Goal: Find specific page/section: Find specific page/section

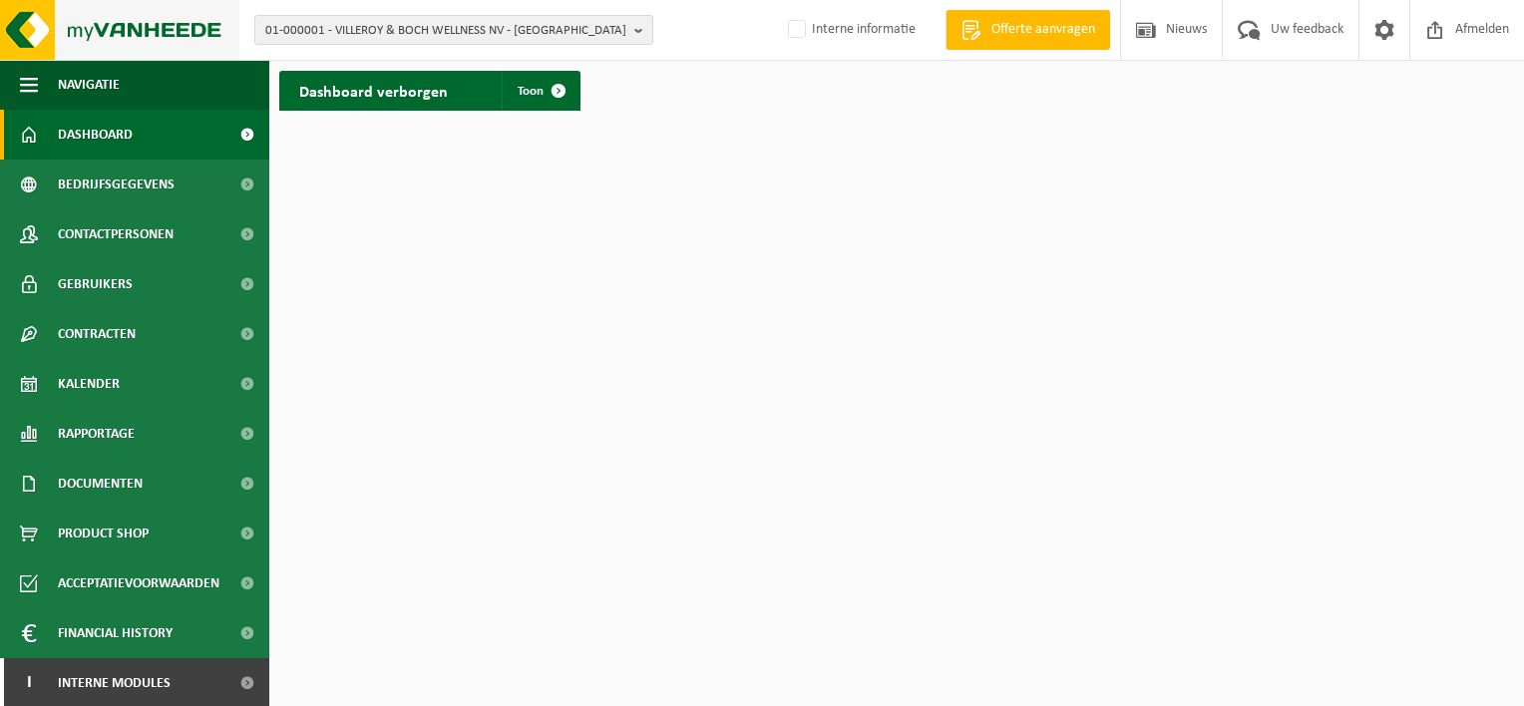
click at [118, 14] on img at bounding box center [119, 30] width 239 height 60
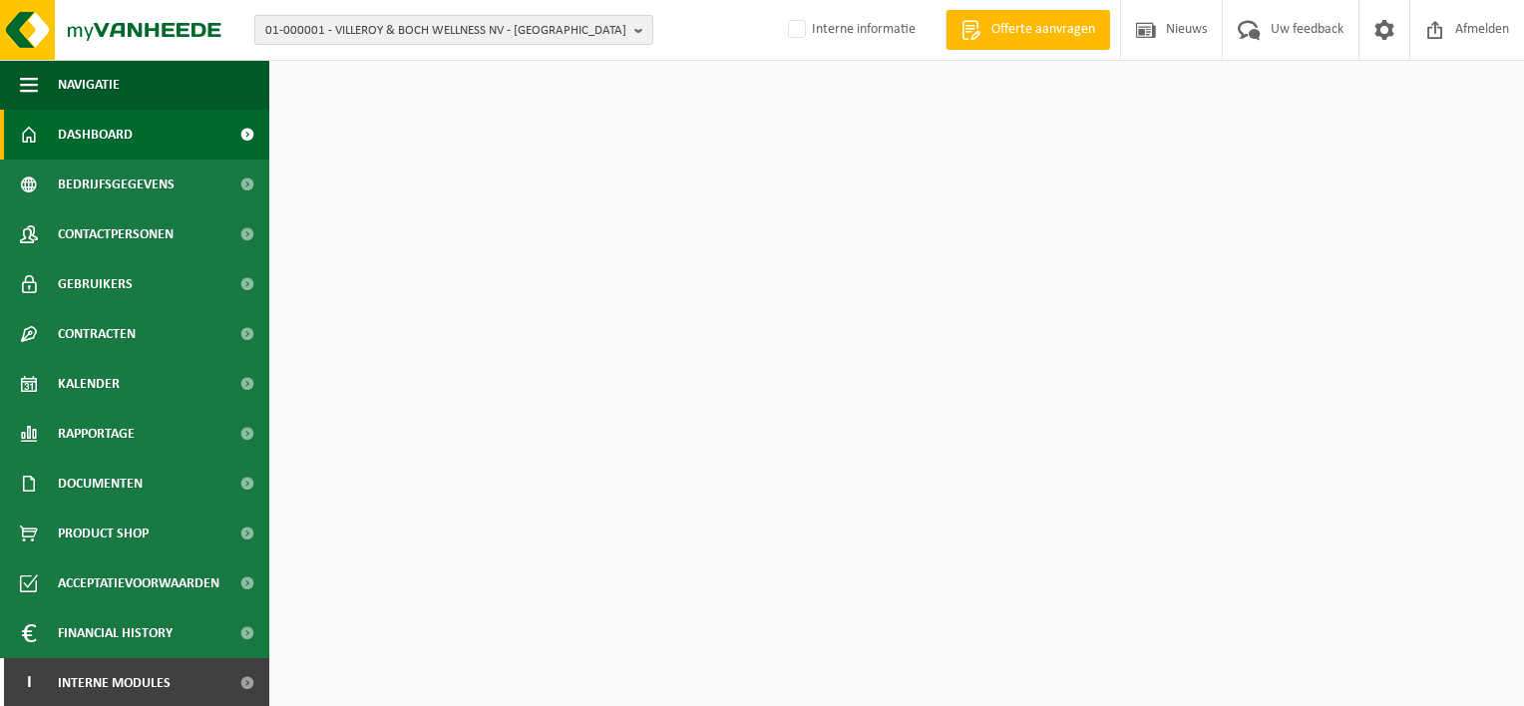
click at [347, 26] on span "01-000001 - VILLEROY & BOCH WELLNESS NV - [GEOGRAPHIC_DATA]" at bounding box center [445, 31] width 361 height 30
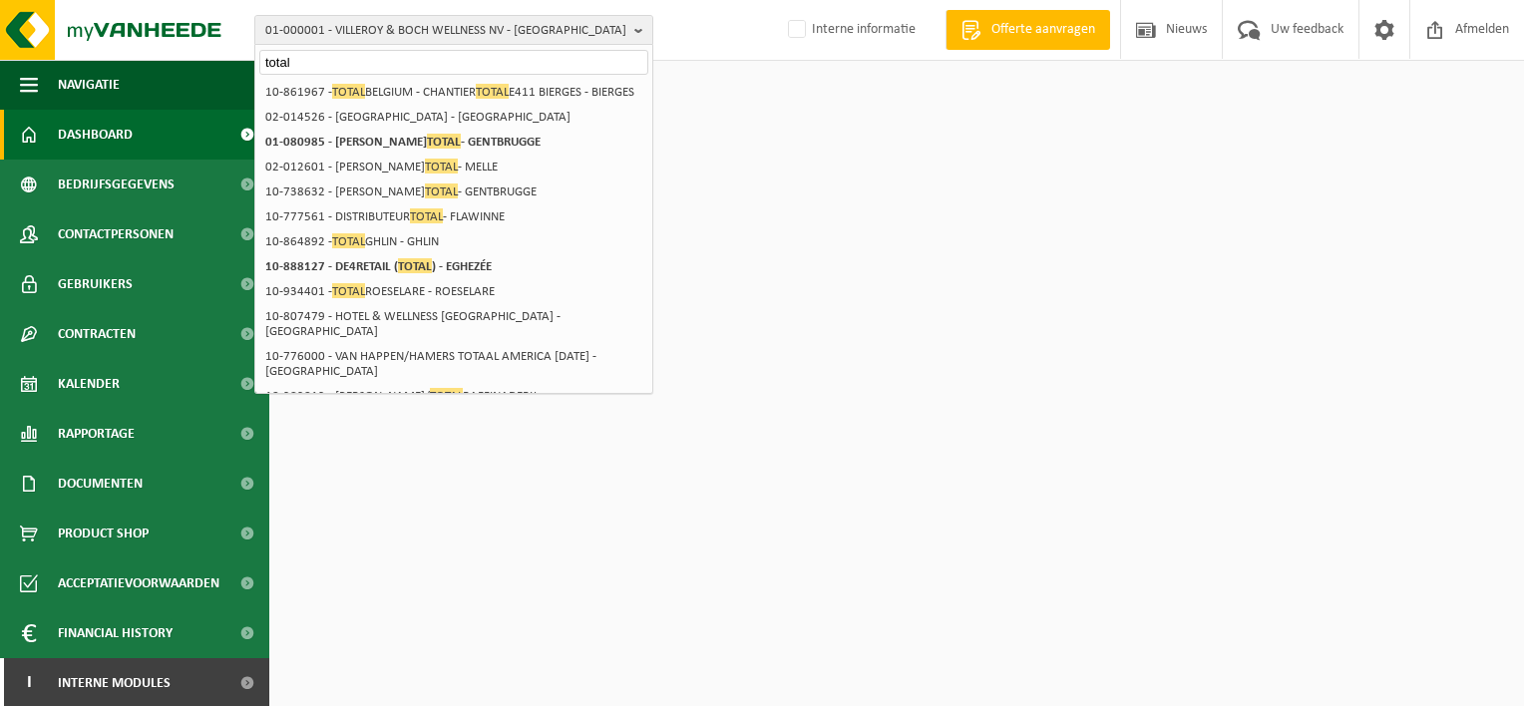
drag, startPoint x: 430, startPoint y: 64, endPoint x: 239, endPoint y: 59, distance: 190.6
click at [239, 59] on div "01-000001 - VILLEROY & BOCH WELLNESS [GEOGRAPHIC_DATA] - [GEOGRAPHIC_DATA] tota…" at bounding box center [762, 30] width 1524 height 61
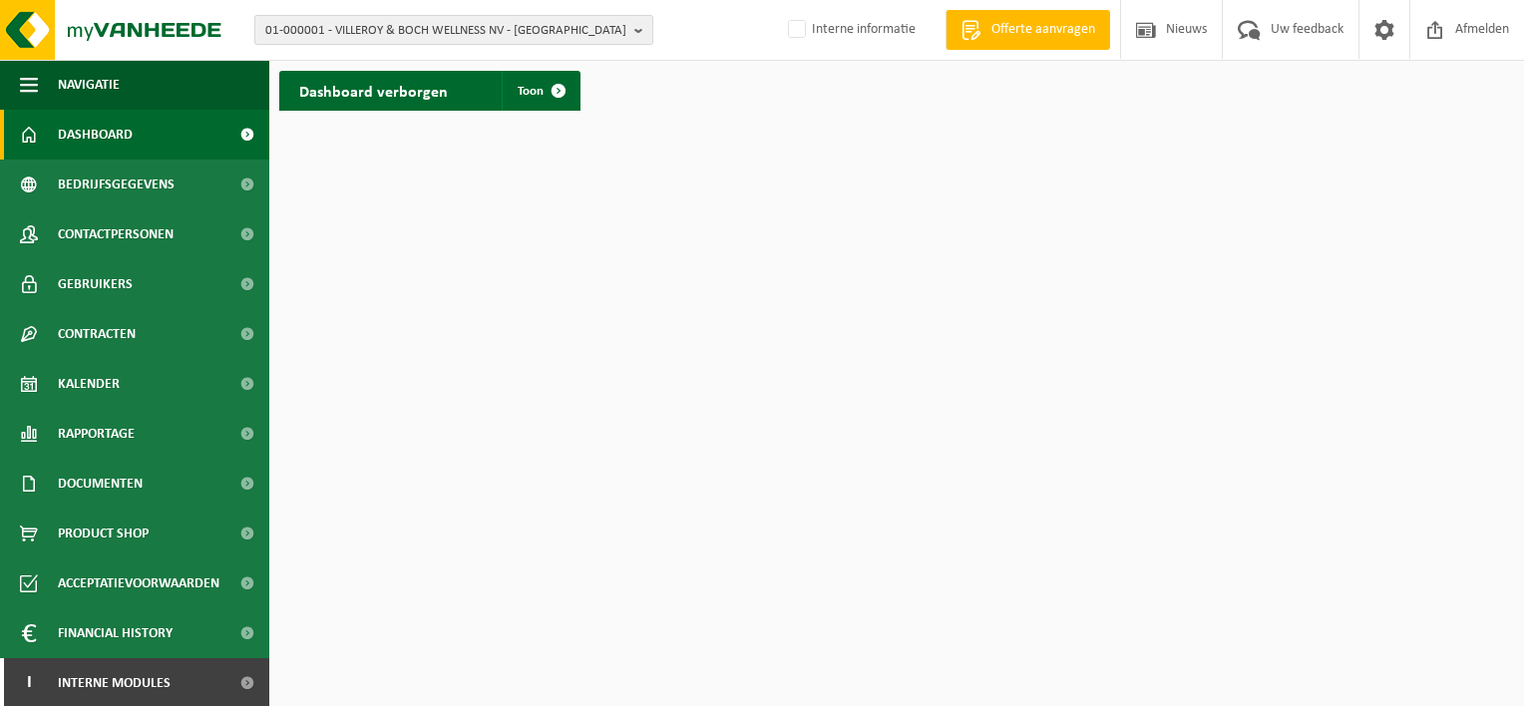
click at [439, 37] on span "01-000001 - VILLEROY & BOCH WELLNESS NV - [GEOGRAPHIC_DATA]" at bounding box center [445, 31] width 361 height 30
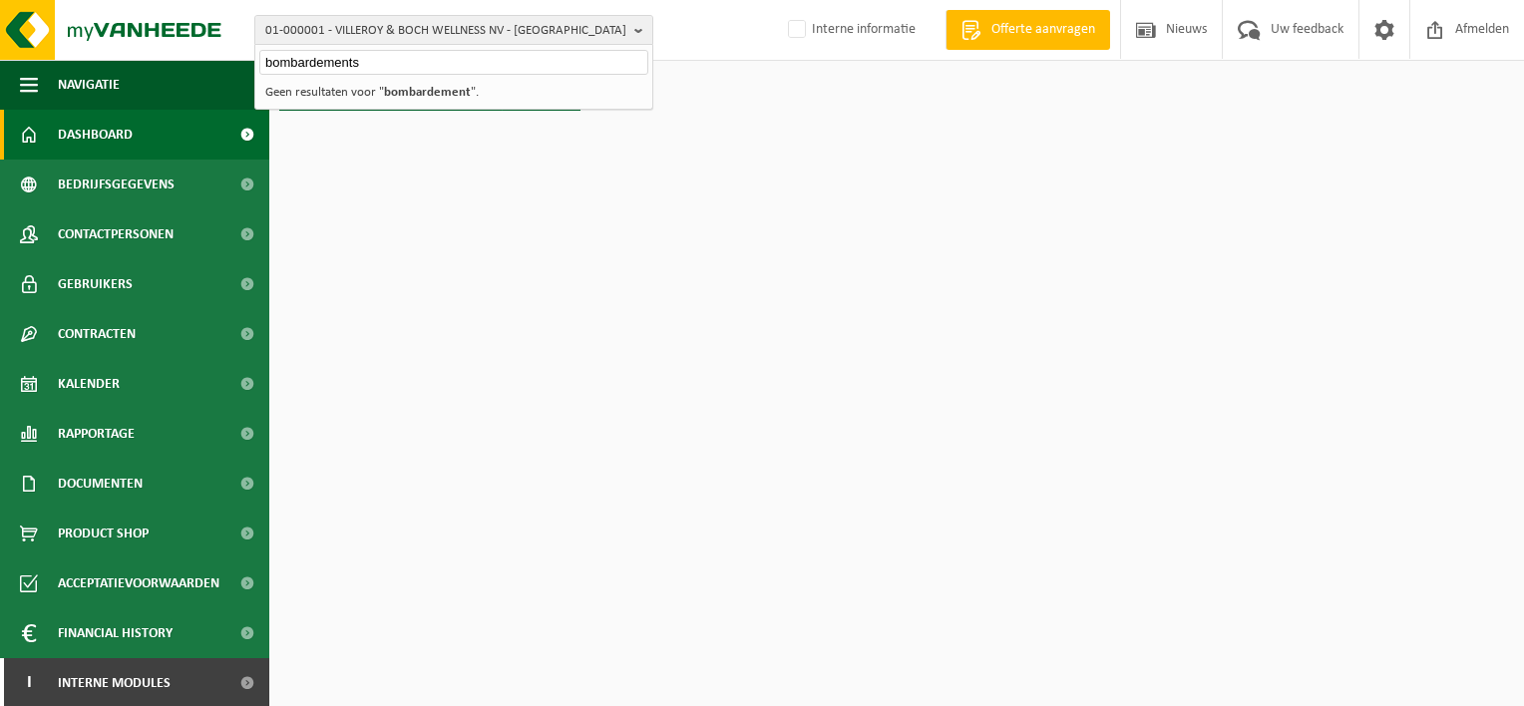
type input "bombardementst"
drag, startPoint x: 407, startPoint y: 69, endPoint x: 180, endPoint y: 65, distance: 227.5
click at [180, 65] on div "01-000001 - VILLEROY & BOCH WELLNESS NV - [GEOGRAPHIC_DATA] bombardementst 01-0…" at bounding box center [762, 60] width 1524 height 121
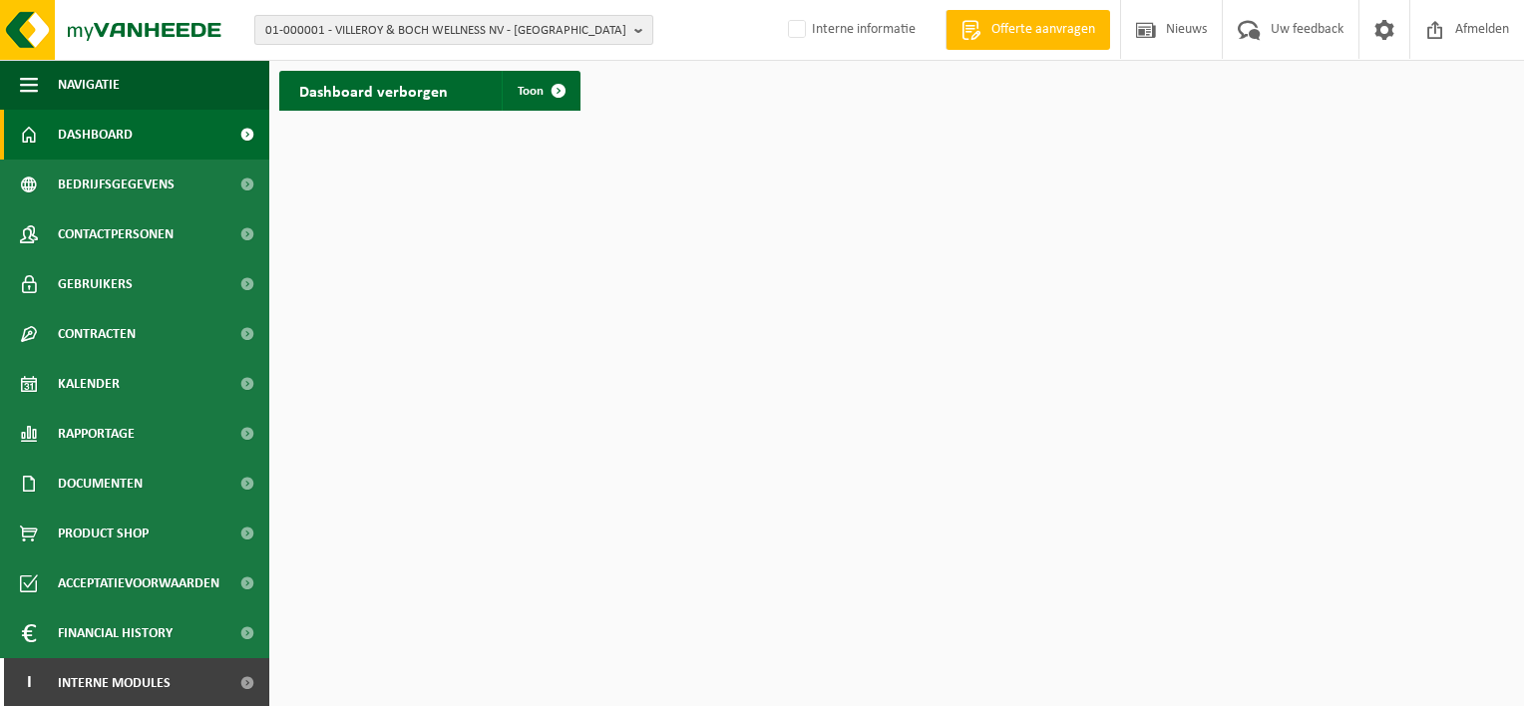
click at [342, 33] on span "01-000001 - VILLEROY & BOCH WELLNESS NV - [GEOGRAPHIC_DATA]" at bounding box center [445, 31] width 361 height 30
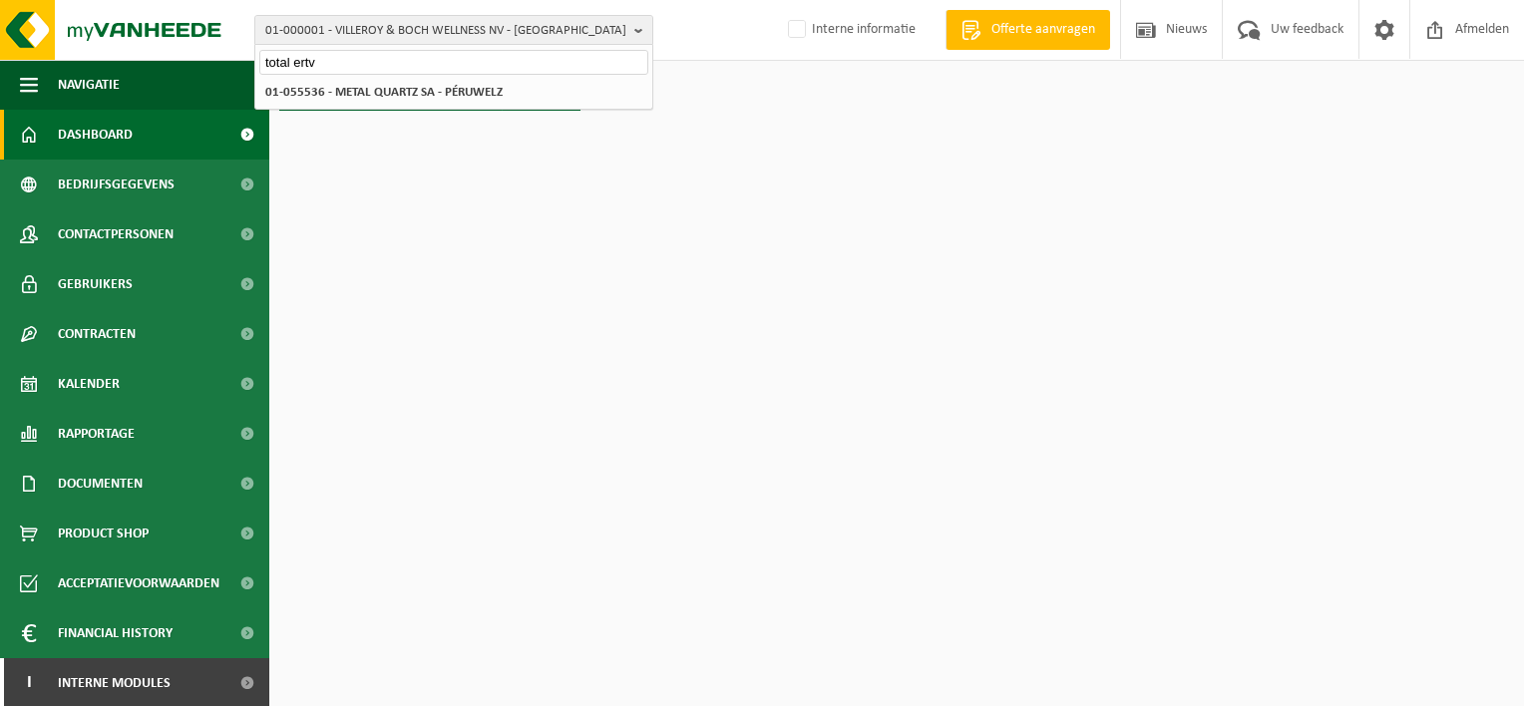
drag, startPoint x: 328, startPoint y: 60, endPoint x: -237, endPoint y: -37, distance: 573.8
click at [0, 0] on html "01-000001 - VILLEROY & BOCH WELLNESS NV - ROESELARE total ertv 01-000001 - VILL…" at bounding box center [762, 353] width 1524 height 706
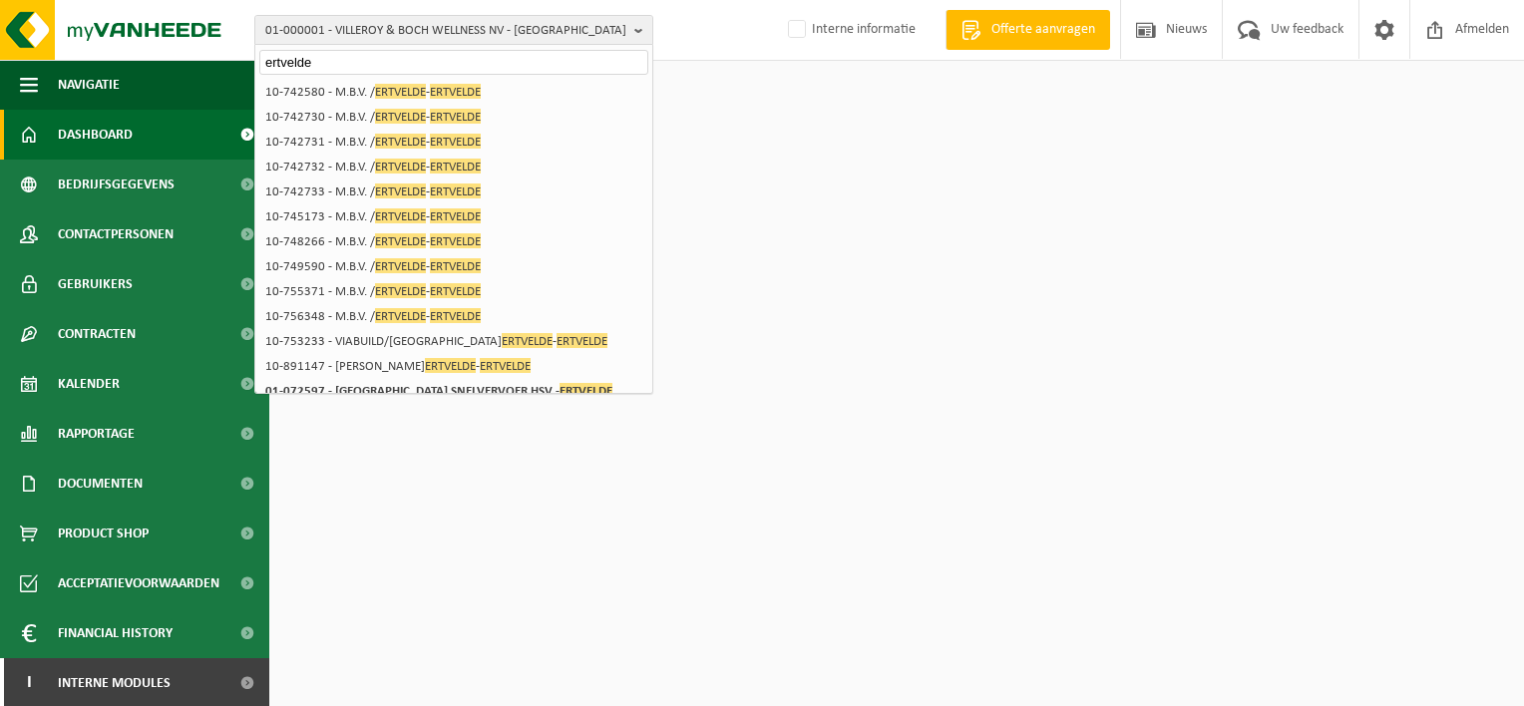
drag, startPoint x: 342, startPoint y: 55, endPoint x: -312, endPoint y: -47, distance: 662.3
click at [0, 0] on html "01-000001 - VILLEROY & BOCH WELLNESS NV - [GEOGRAPHIC_DATA] ertvelde 01-000001 …" at bounding box center [762, 353] width 1524 height 706
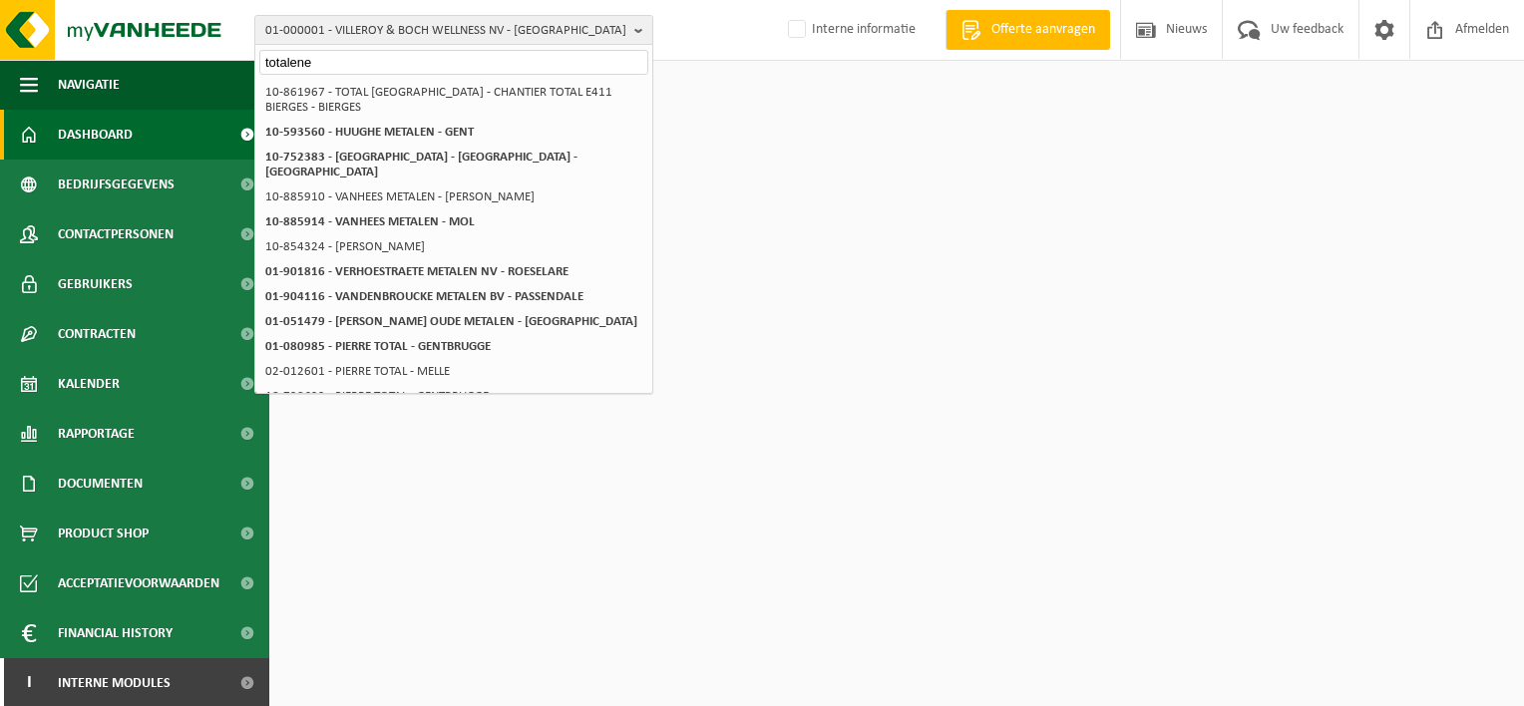
type input "totalener"
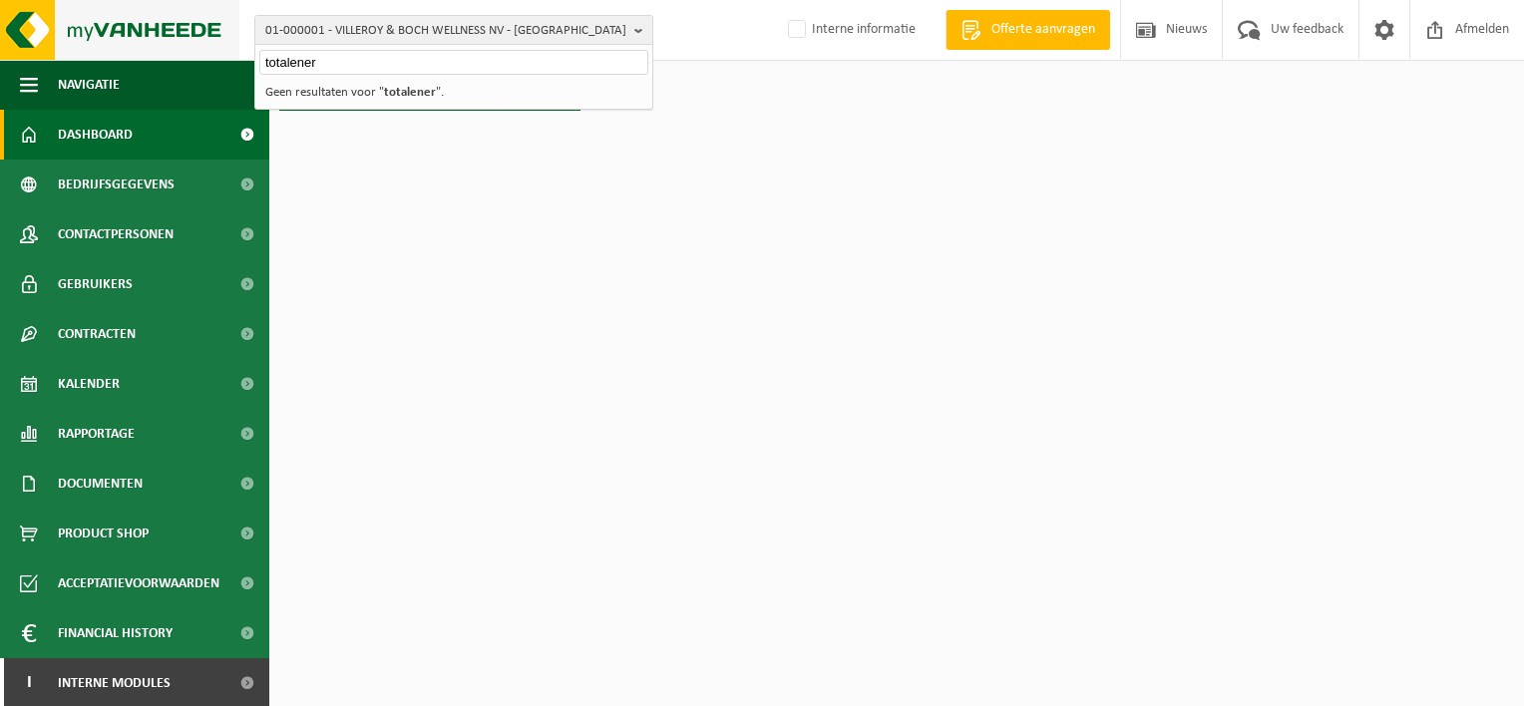
drag, startPoint x: 343, startPoint y: 65, endPoint x: 205, endPoint y: 42, distance: 140.6
click at [205, 42] on div "01-000001 - VILLEROY & BOCH WELLNESS NV - ROESELARE totalener 01-000001 - VILLE…" at bounding box center [762, 30] width 1524 height 61
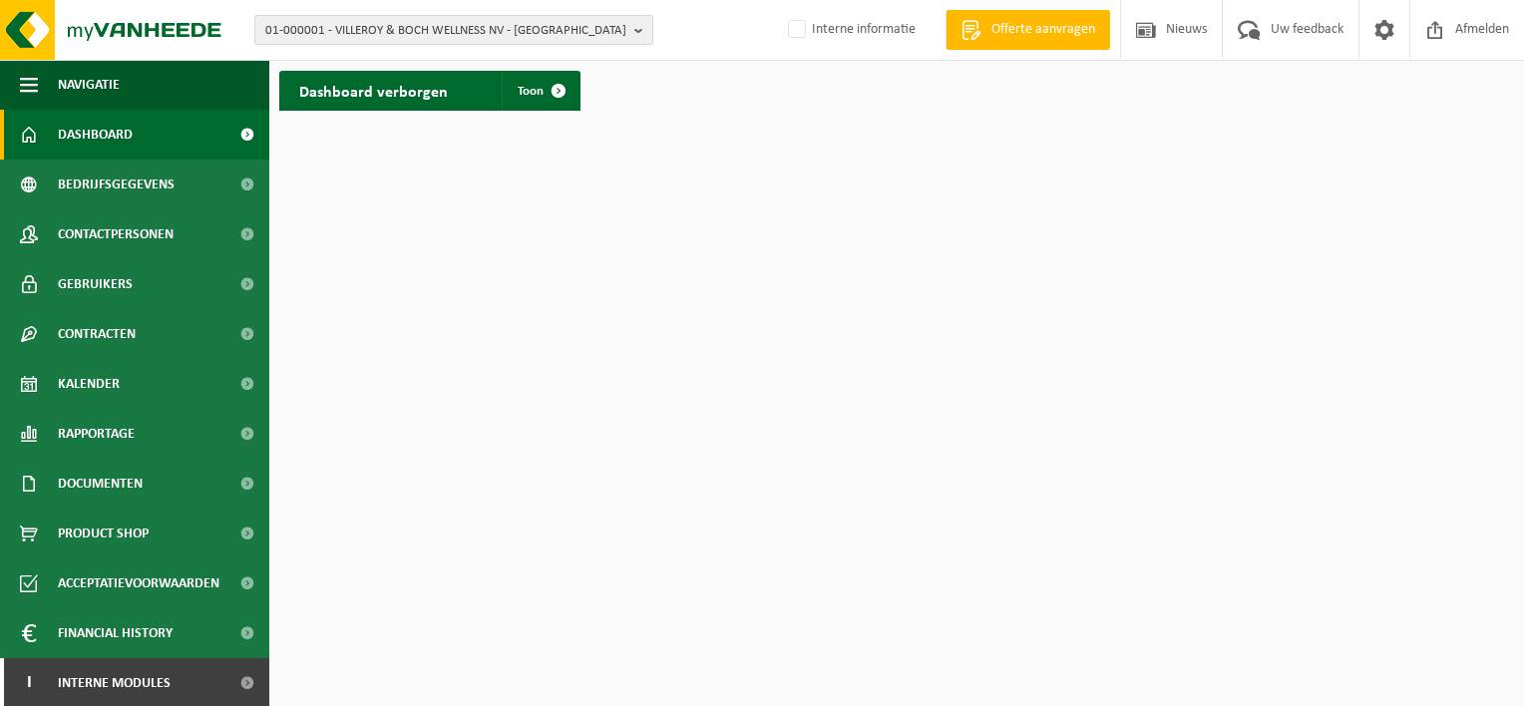
click at [402, 40] on span "01-000001 - VILLEROY & BOCH WELLNESS NV - [GEOGRAPHIC_DATA]" at bounding box center [445, 31] width 361 height 30
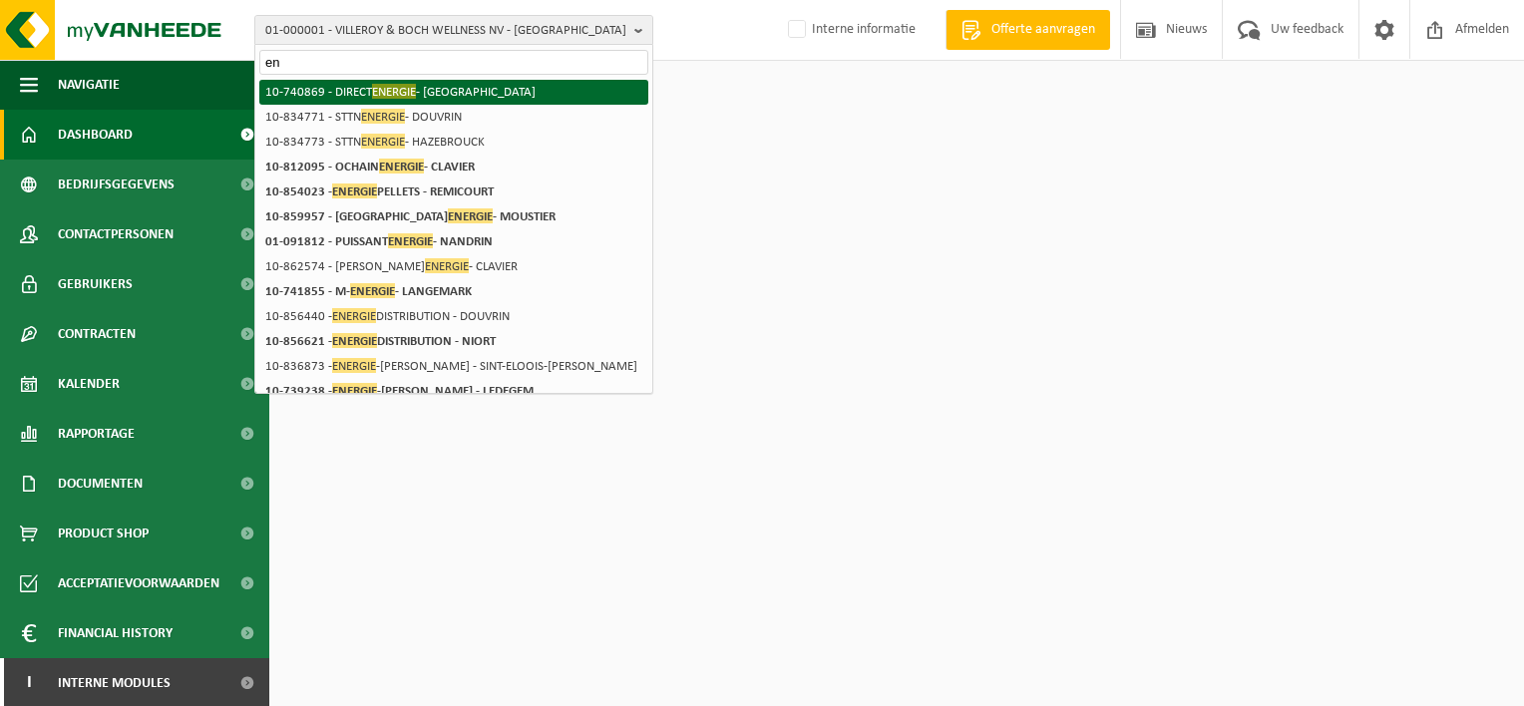
type input "e"
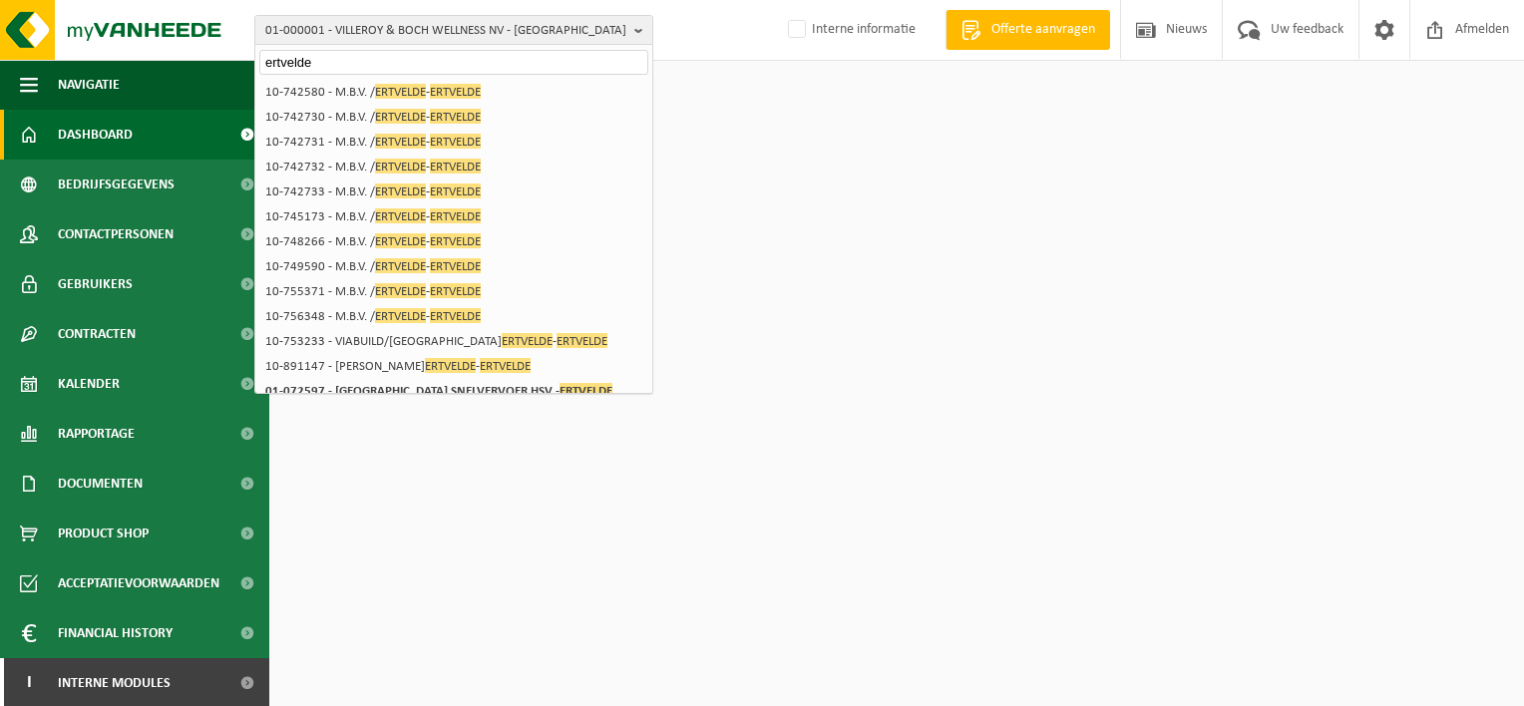
click at [352, 58] on input "ertvelde" at bounding box center [453, 62] width 389 height 25
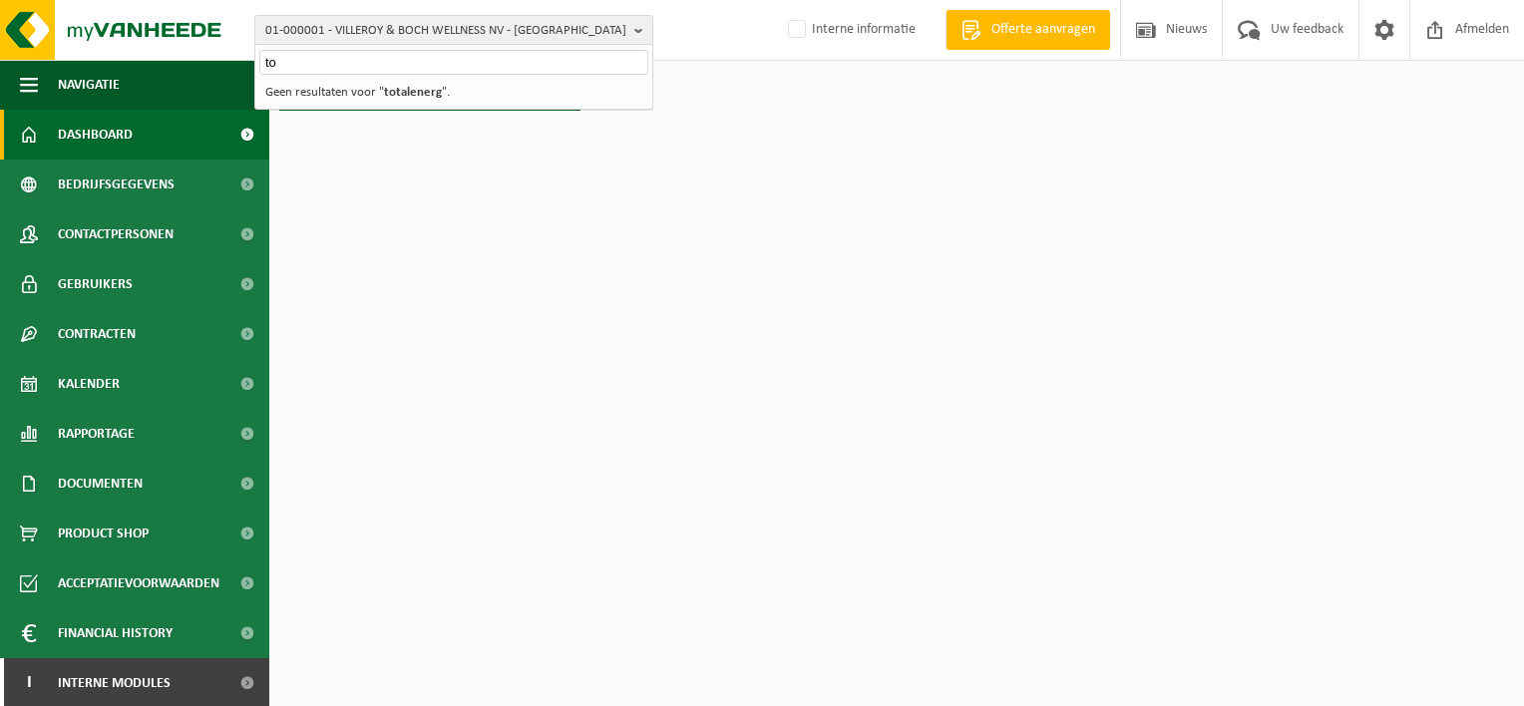
type input "t"
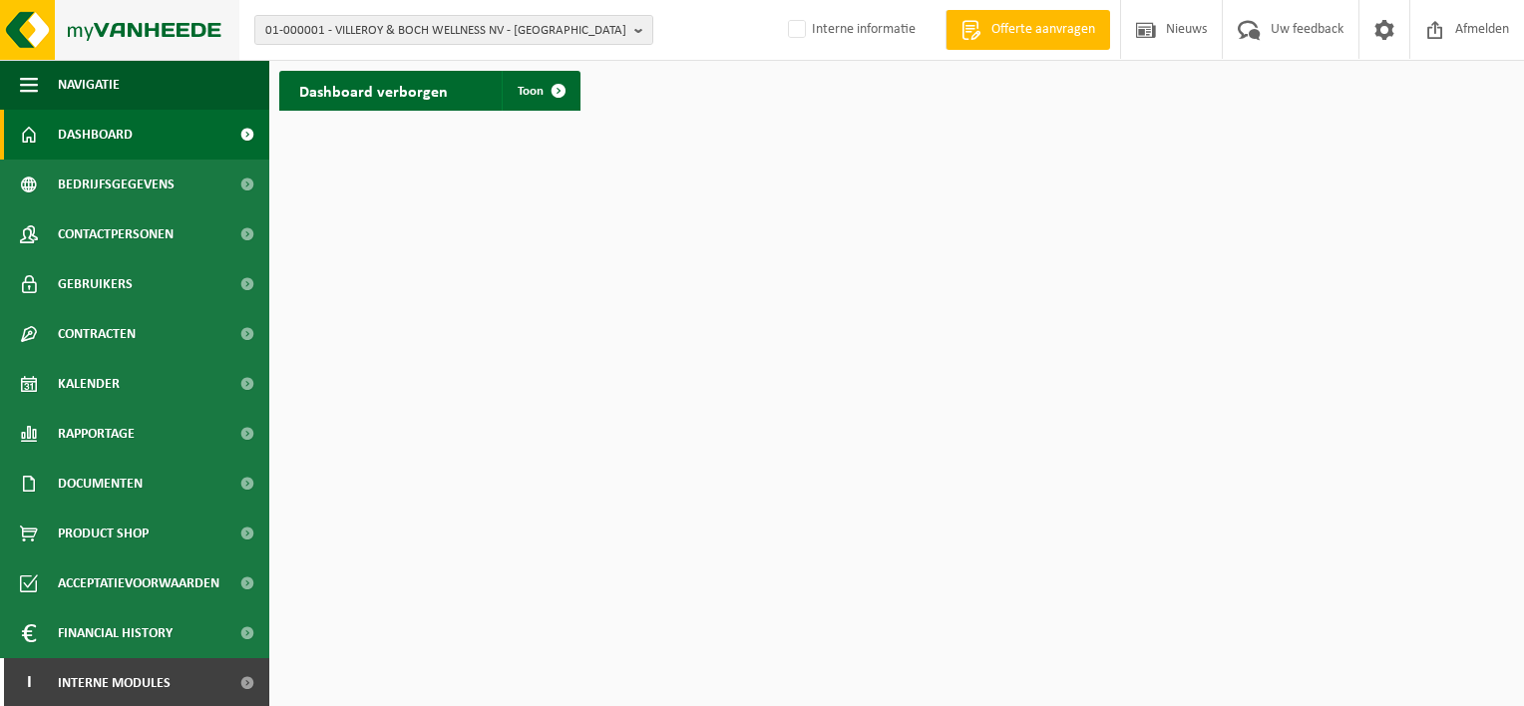
click at [83, 25] on img at bounding box center [119, 30] width 239 height 60
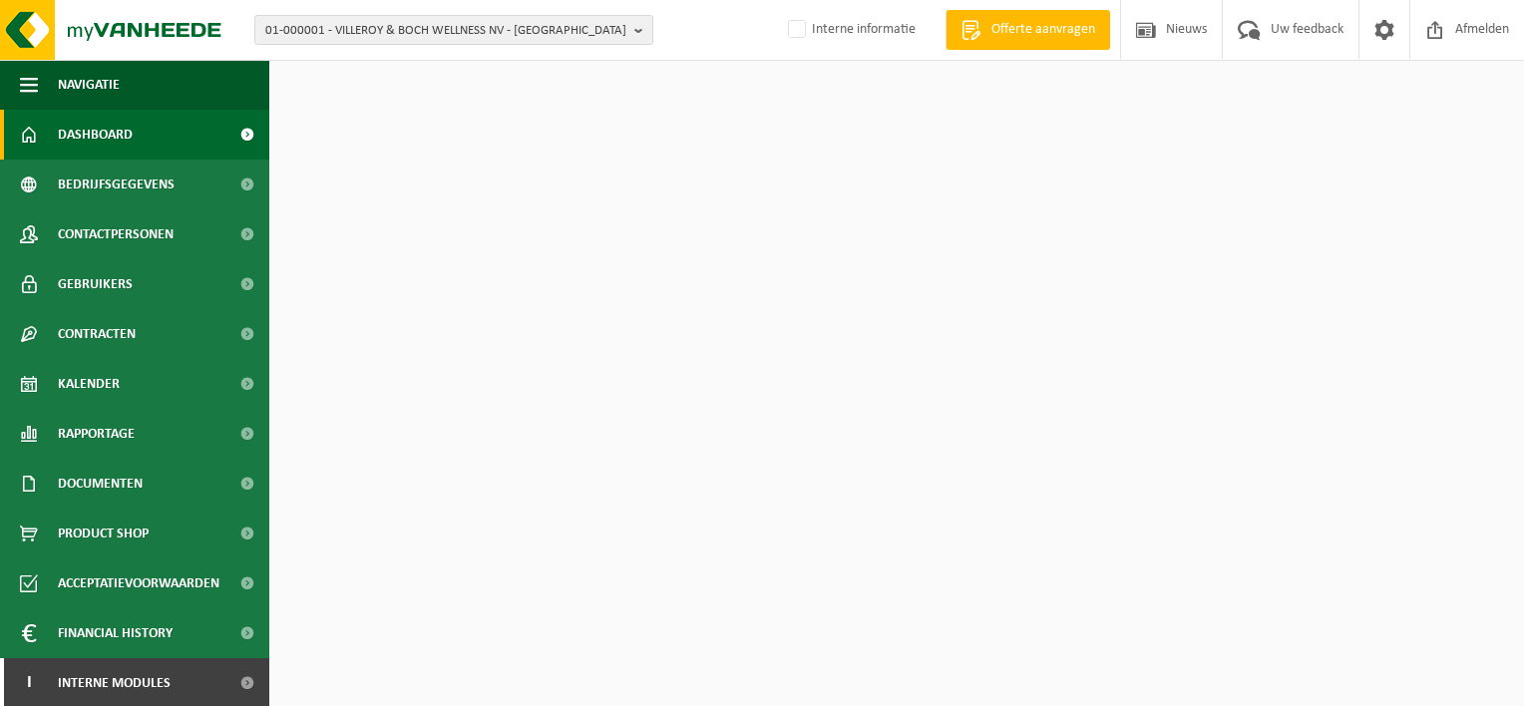
click at [83, 25] on img at bounding box center [119, 30] width 239 height 60
click at [482, 23] on span "01-000001 - VILLEROY & BOCH WELLNESS NV - ROESELARE" at bounding box center [445, 31] width 361 height 30
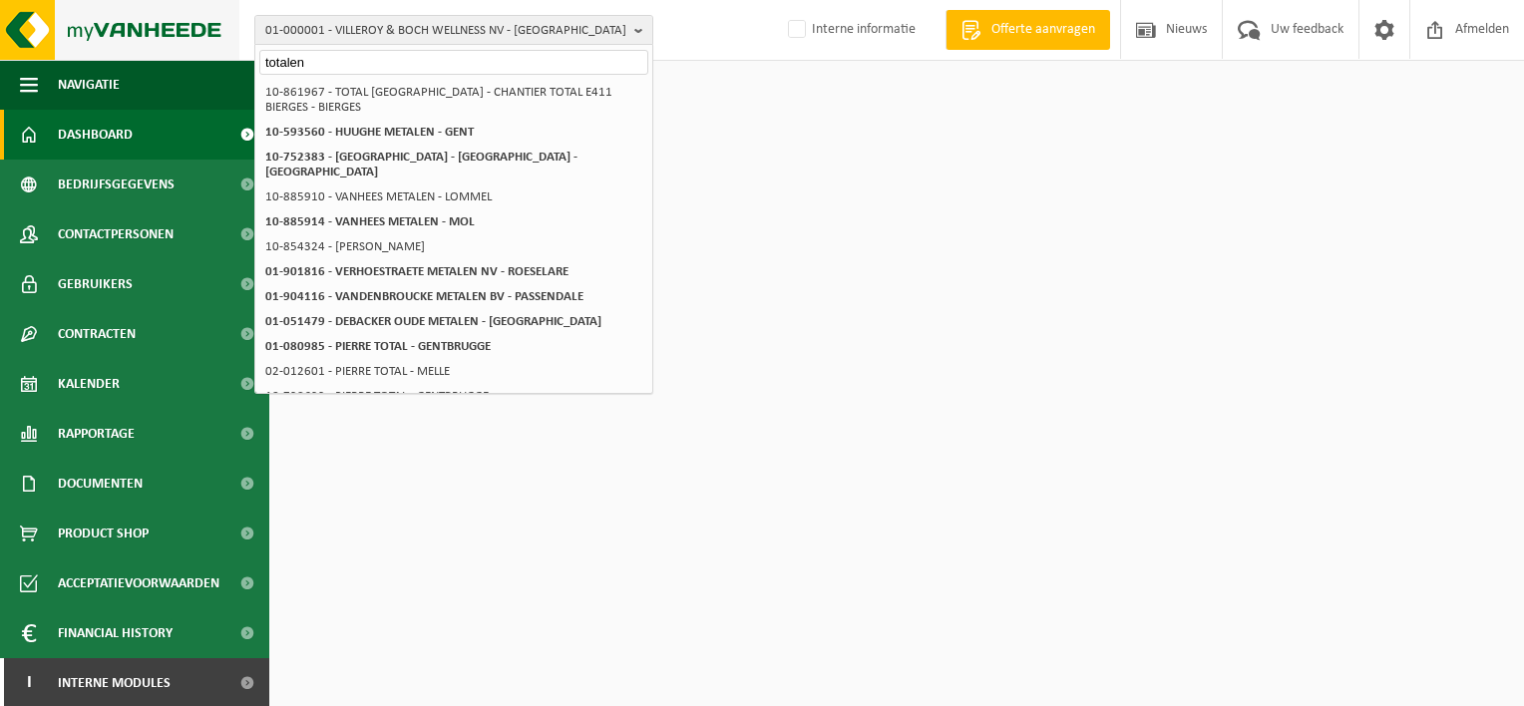
drag, startPoint x: 323, startPoint y: 59, endPoint x: 109, endPoint y: 24, distance: 217.3
click at [109, 24] on div "01-000001 - VILLEROY & BOCH WELLNESS NV - ROESELARE totalen 01-000001 - VILLERO…" at bounding box center [762, 30] width 1524 height 61
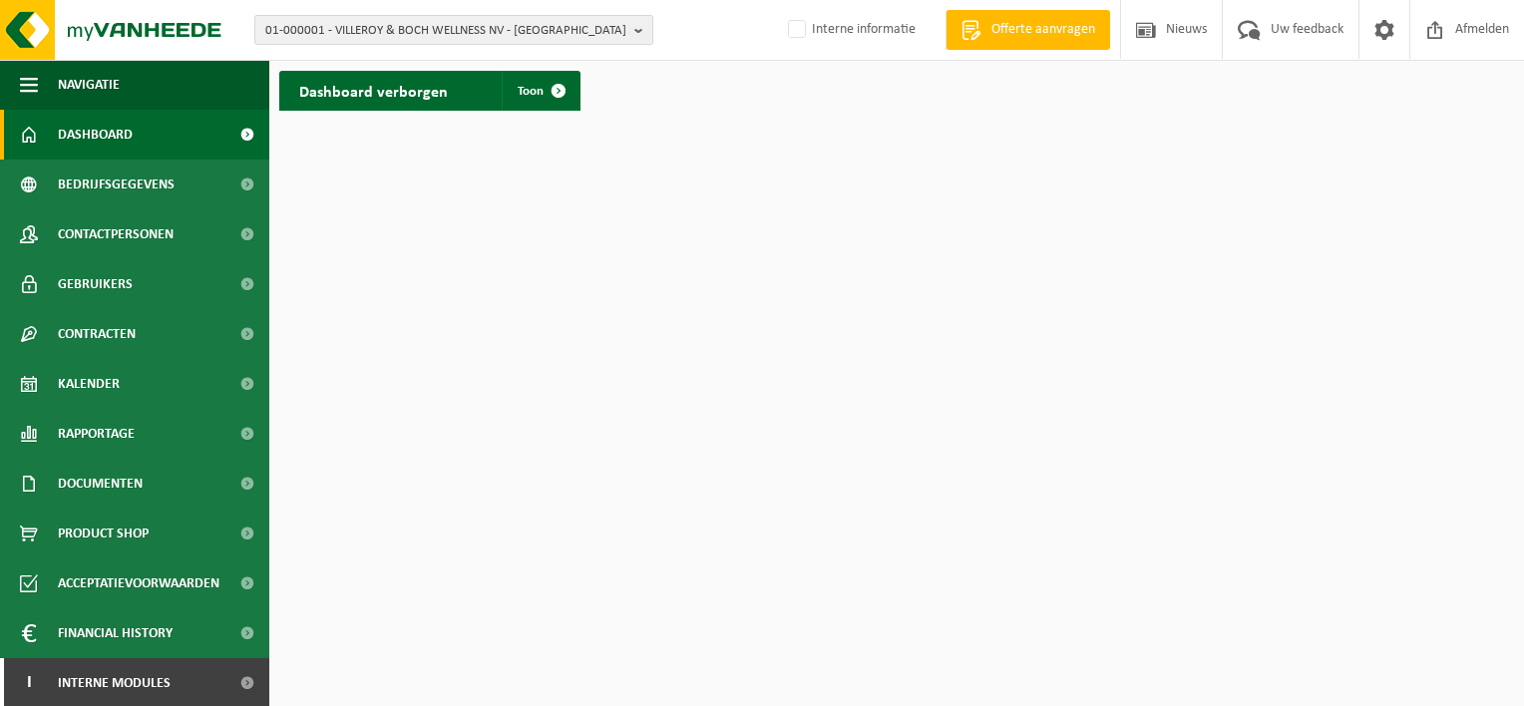
click at [324, 32] on span "01-000001 - VILLEROY & BOCH WELLNESS NV - ROESELARE" at bounding box center [445, 31] width 361 height 30
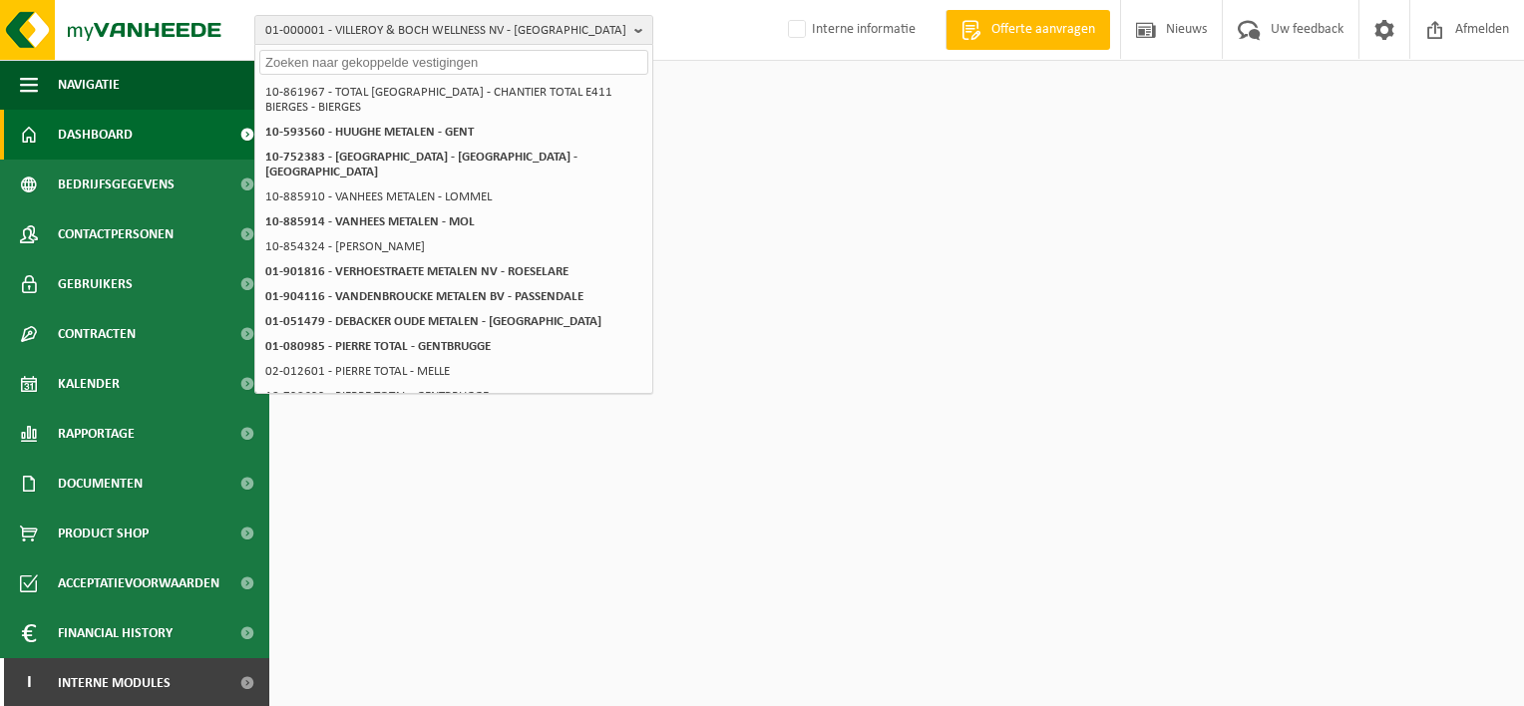
paste input "10-985719"
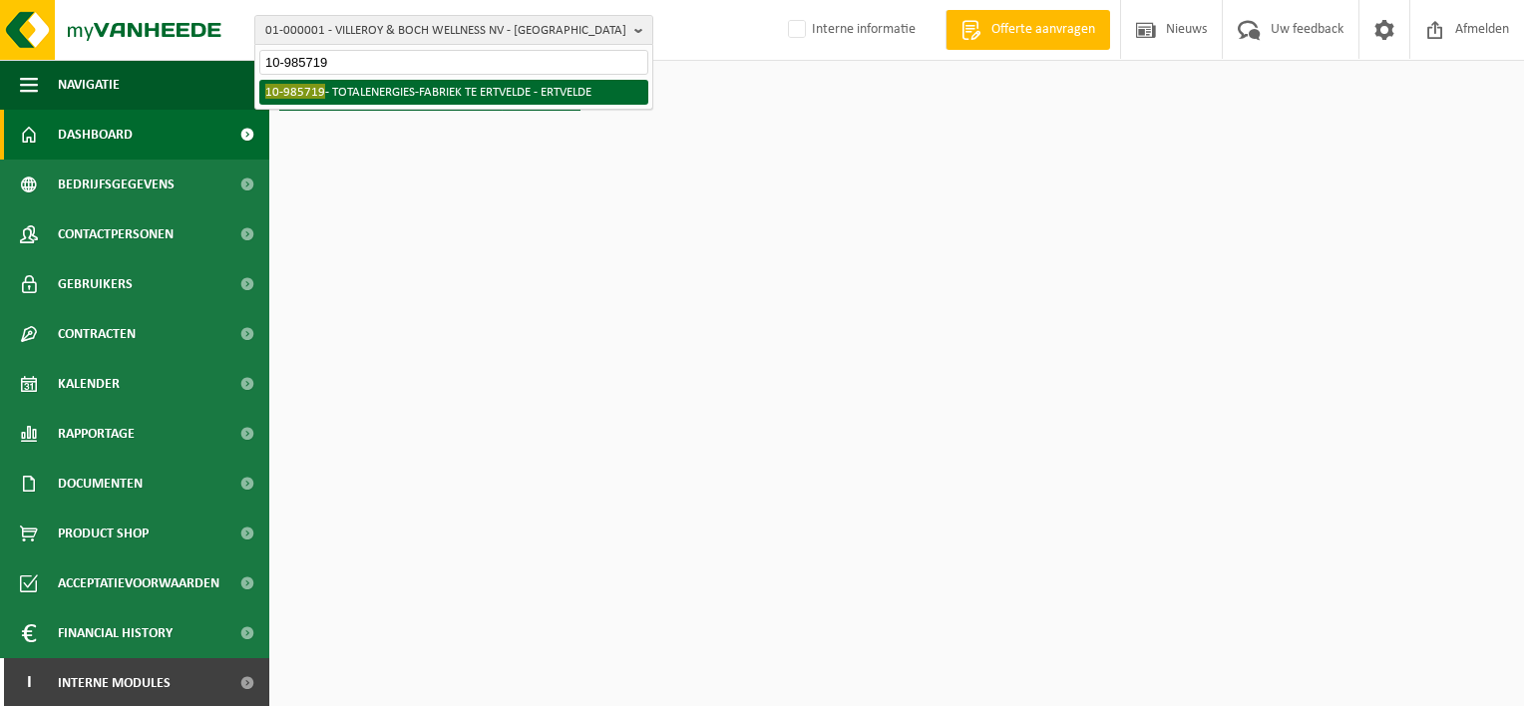
type input "10-985719"
click at [347, 94] on li "10-985719 - TOTALENERGIES-FABRIEK TE ERTVELDE - ERTVELDE" at bounding box center [453, 92] width 389 height 25
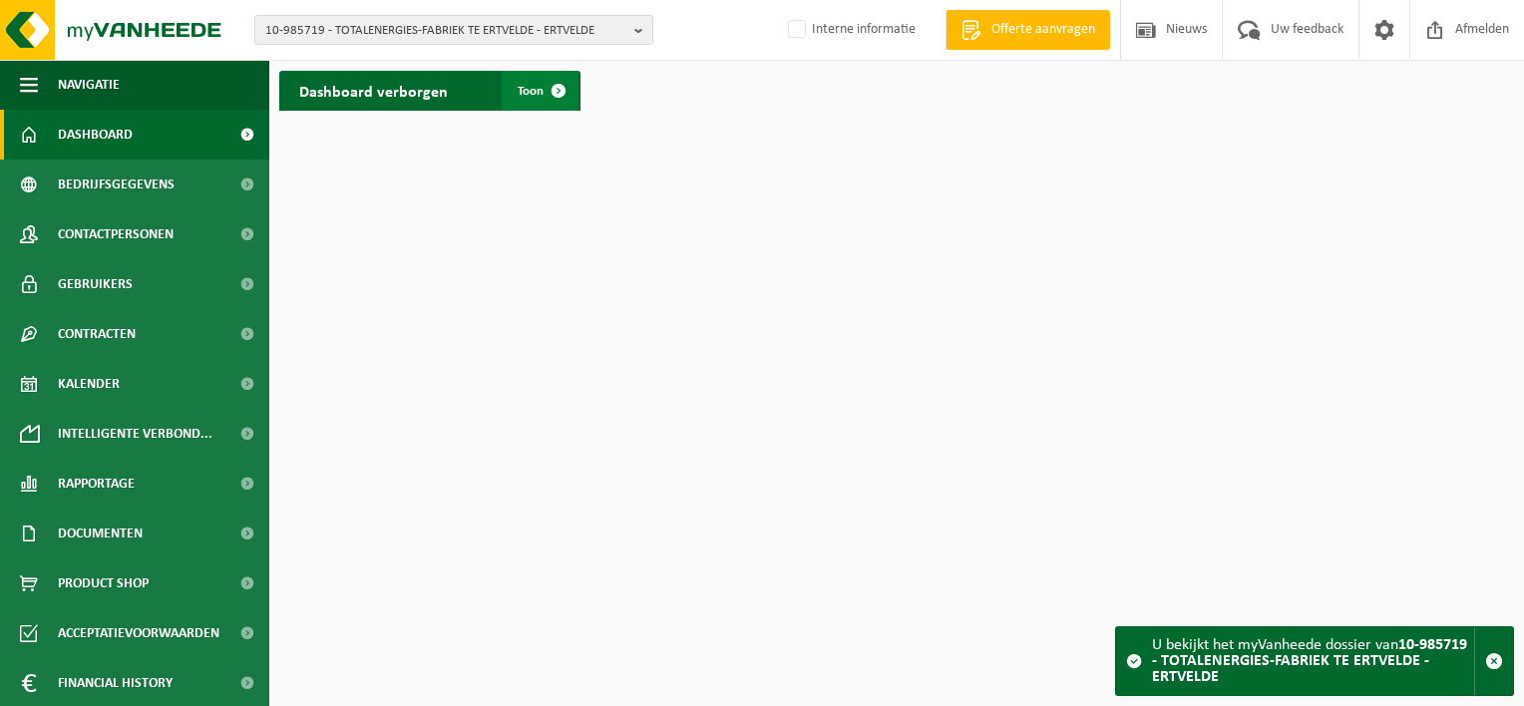
click at [562, 80] on span at bounding box center [559, 91] width 40 height 40
